Goal: Task Accomplishment & Management: Manage account settings

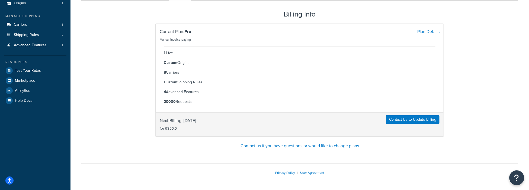
click at [521, 180] on button "Open Resource Center" at bounding box center [517, 178] width 15 height 15
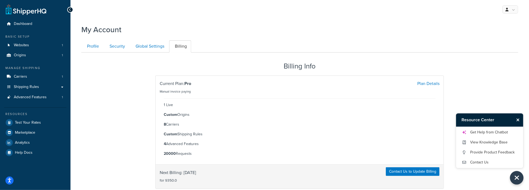
click at [71, 9] on icon at bounding box center [70, 10] width 2 height 4
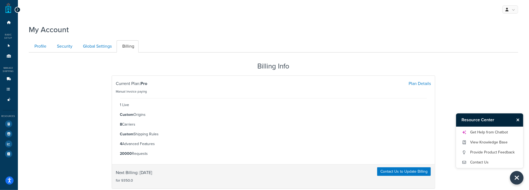
scroll to position [52, 0]
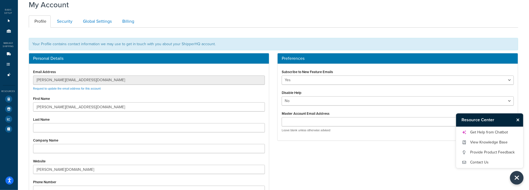
scroll to position [27, 0]
